Goal: Navigation & Orientation: Understand site structure

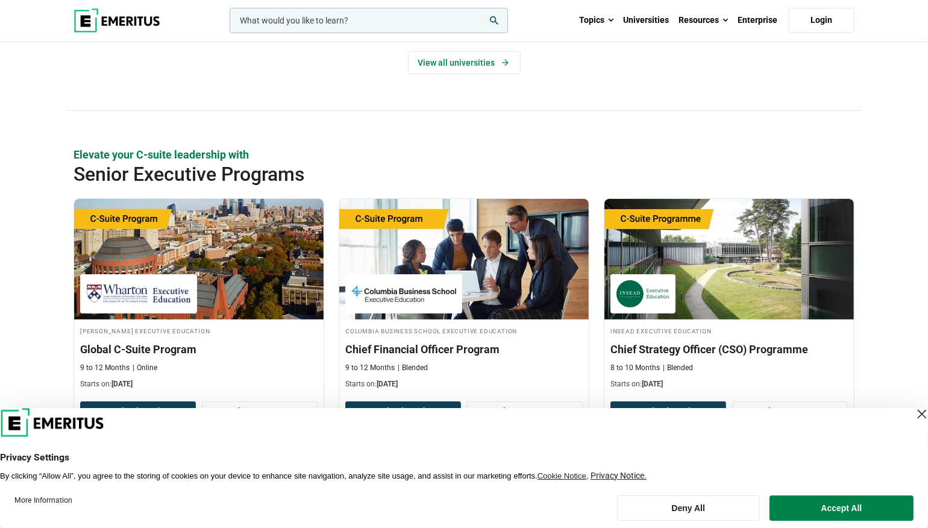
scroll to position [422, 0]
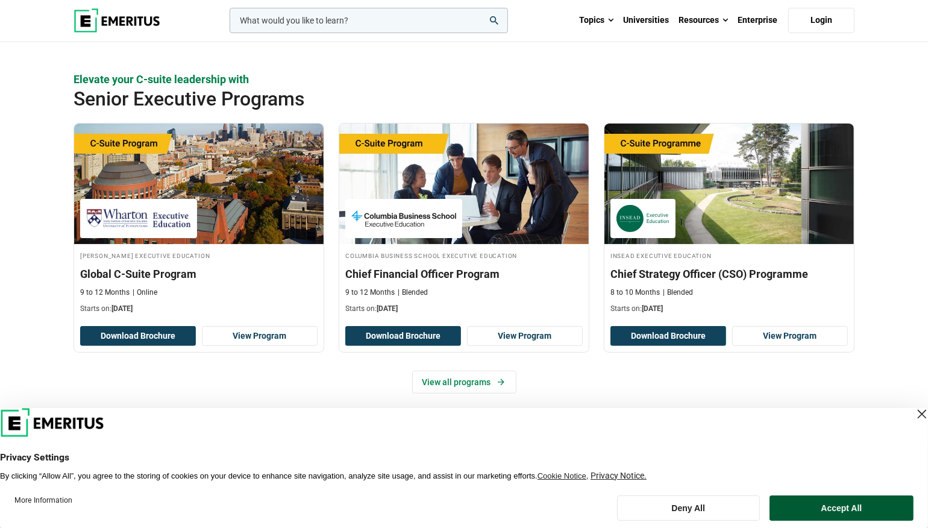
click at [840, 510] on button "Accept All" at bounding box center [841, 507] width 144 height 25
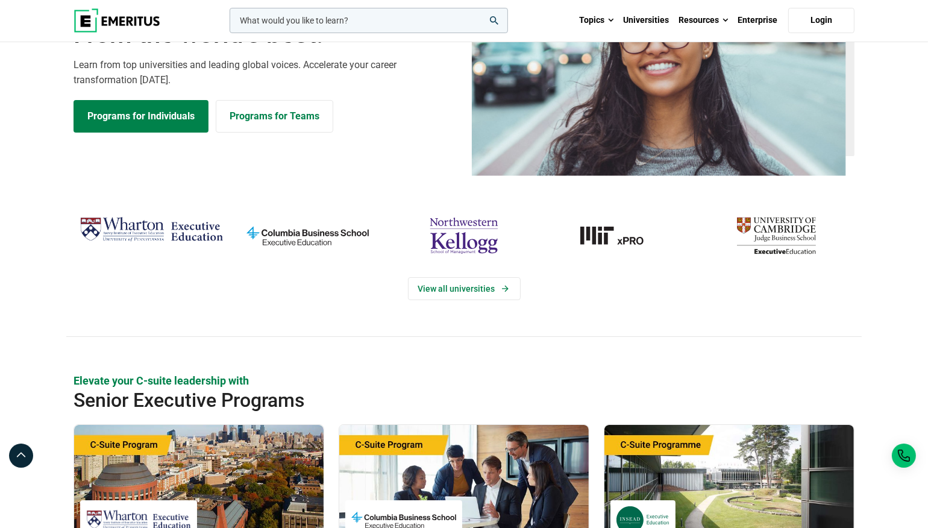
scroll to position [0, 0]
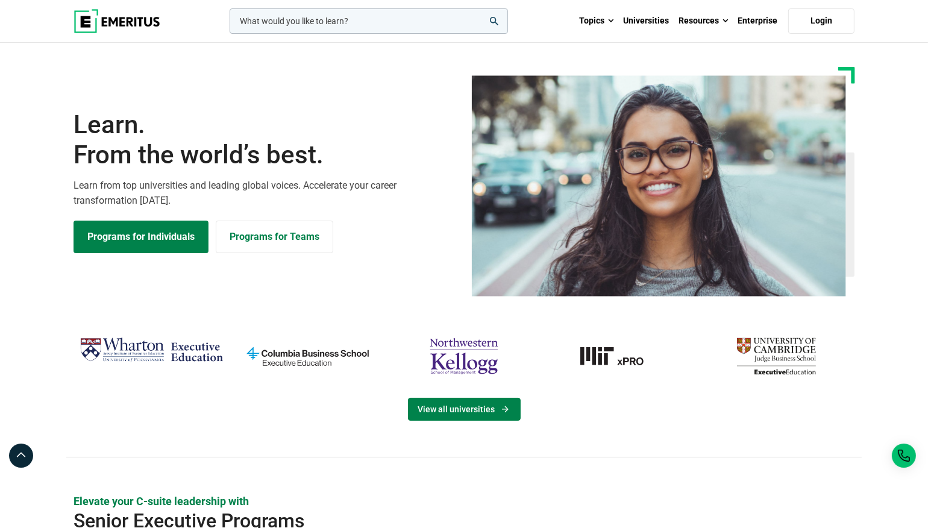
click at [469, 405] on link "View all universities" at bounding box center [464, 409] width 113 height 23
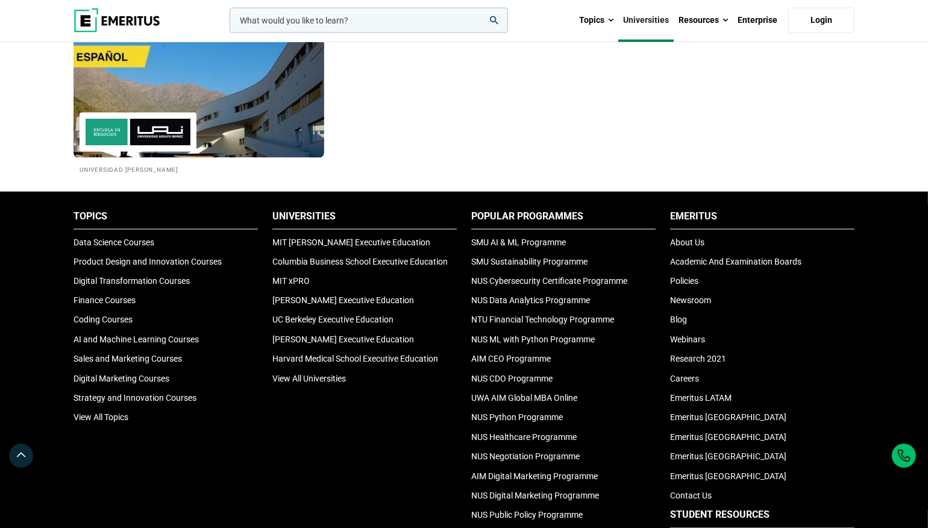
scroll to position [2469, 0]
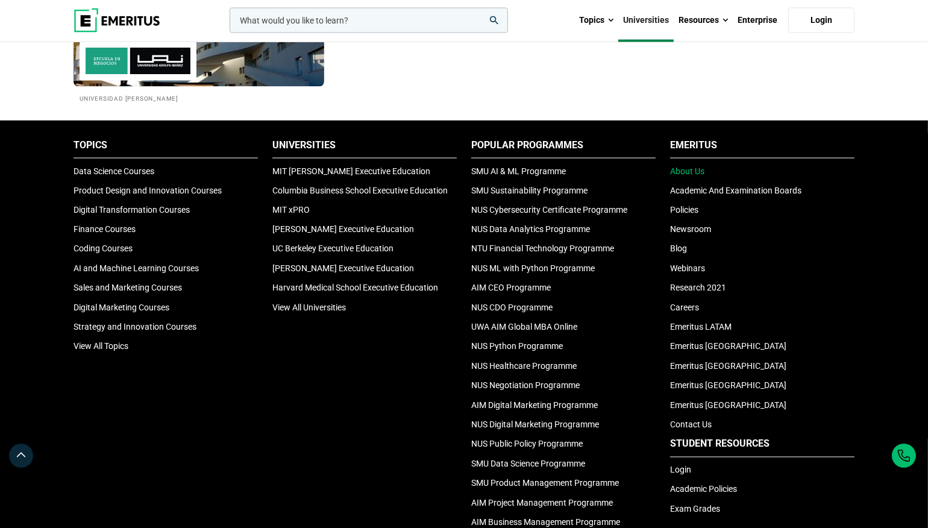
click at [687, 171] on link "About Us" at bounding box center [687, 171] width 34 height 10
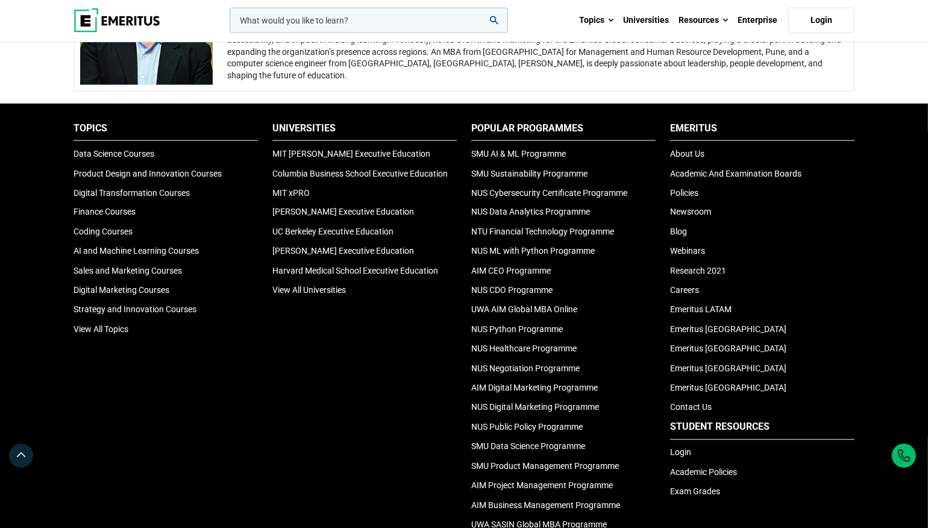
scroll to position [2469, 0]
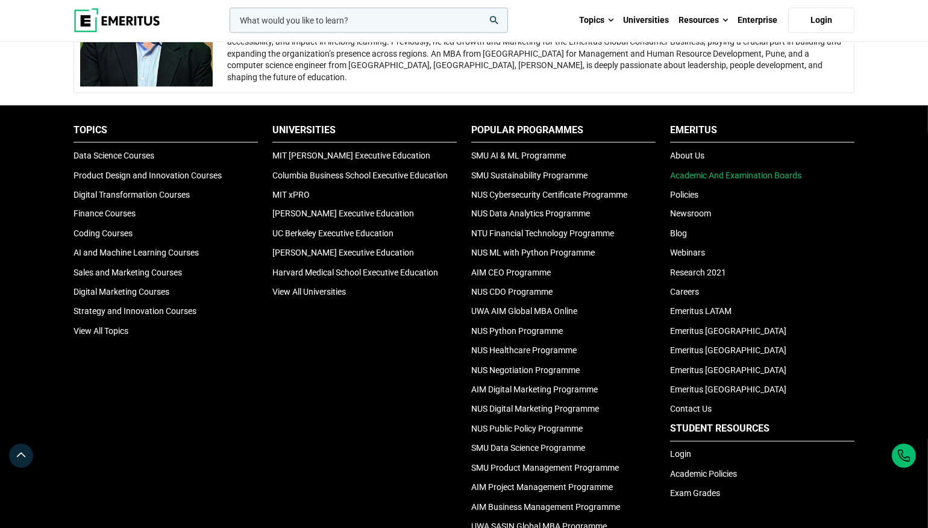
click at [702, 170] on link "Academic And Examination Boards" at bounding box center [735, 175] width 131 height 10
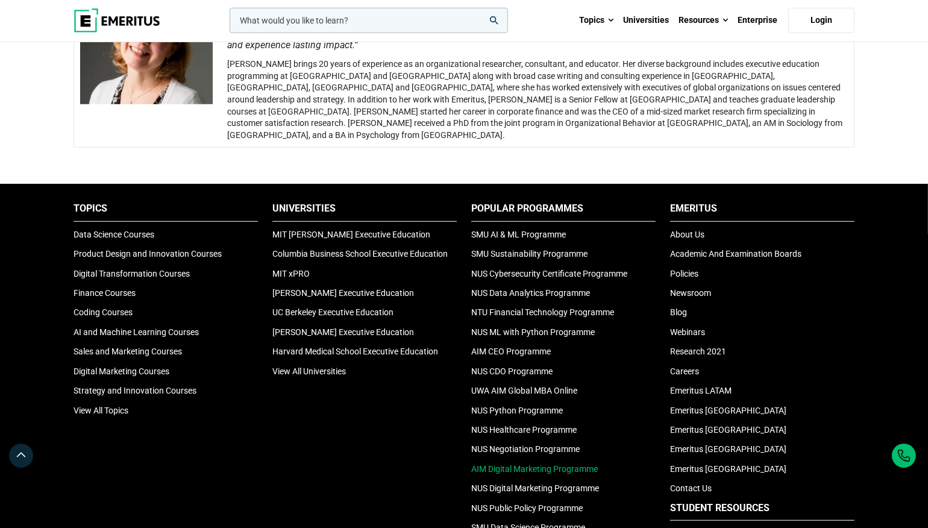
scroll to position [1265, 0]
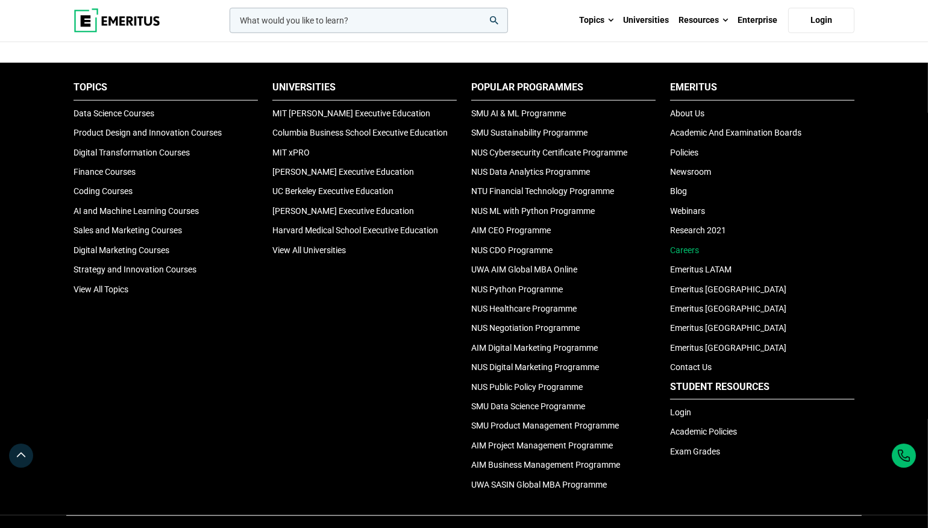
click at [679, 245] on link "Careers" at bounding box center [684, 250] width 29 height 10
